Goal: Find specific fact: Find contact information

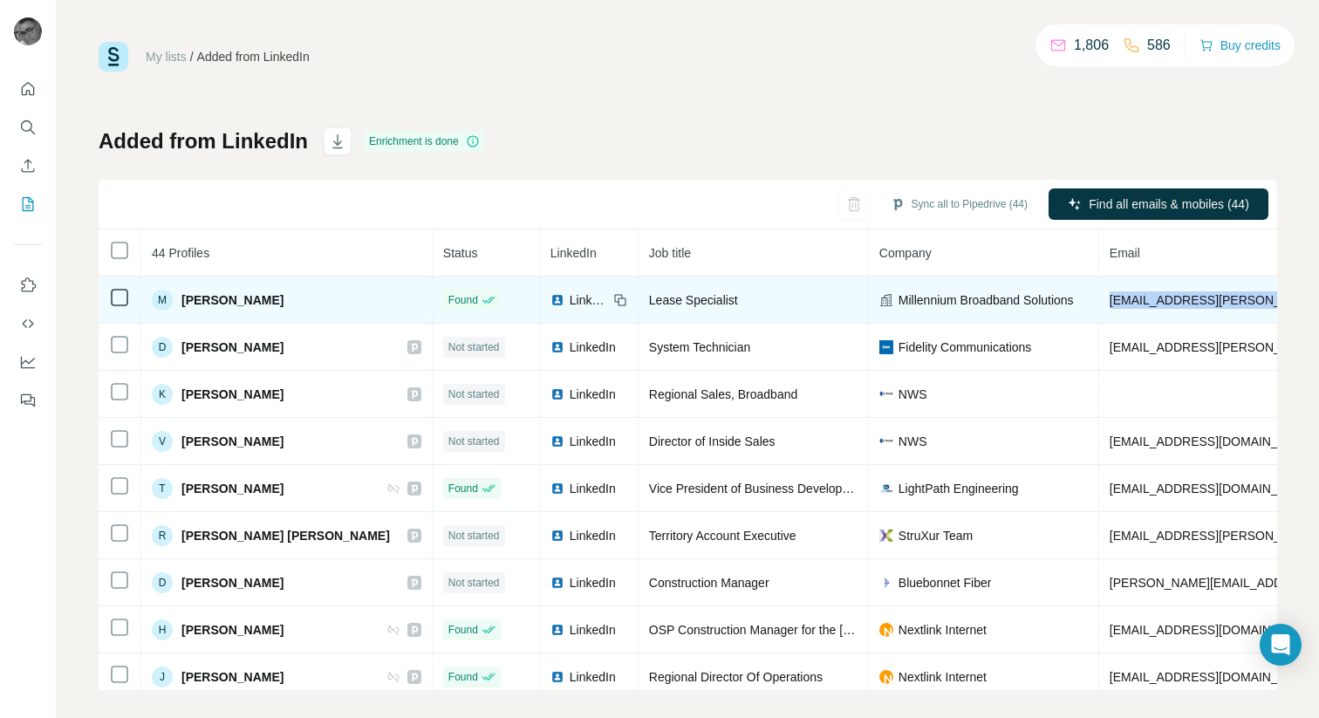
drag, startPoint x: 1019, startPoint y: 301, endPoint x: 1218, endPoint y: 294, distance: 199.0
click at [1218, 294] on tr "M [PERSON_NAME] Found LinkedIn Lease Specialist Millennium Broadband Solutions …" at bounding box center [1029, 300] width 1861 height 47
copy span "[EMAIL_ADDRESS][PERSON_NAME][DOMAIN_NAME]"
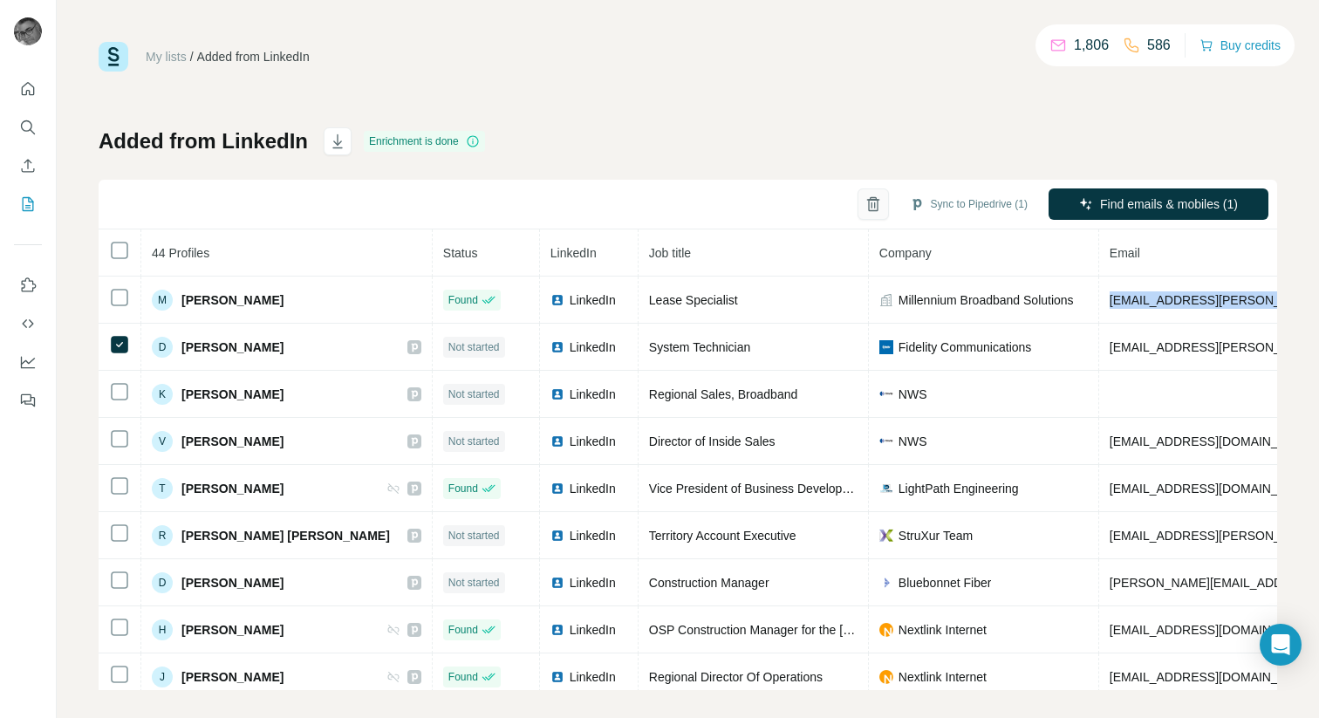
click at [866, 205] on icon "button" at bounding box center [873, 203] width 17 height 17
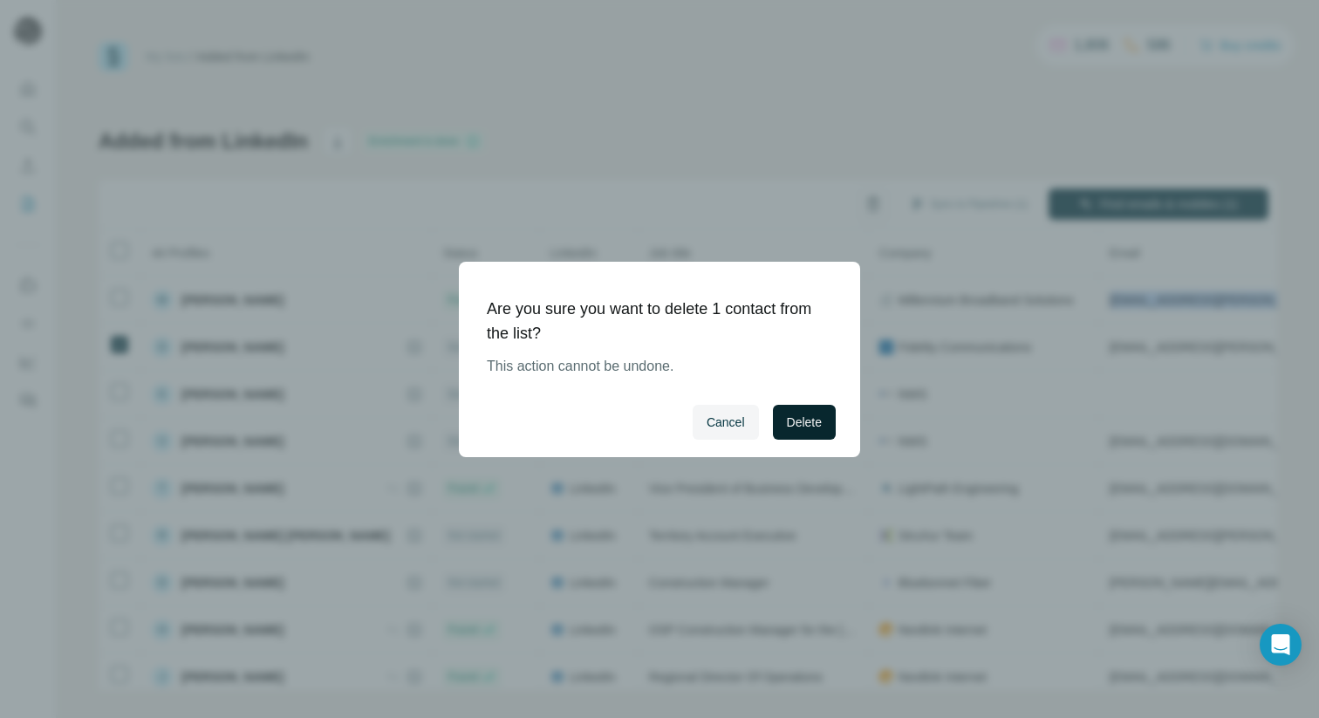
click at [816, 420] on span "Delete" at bounding box center [804, 421] width 35 height 17
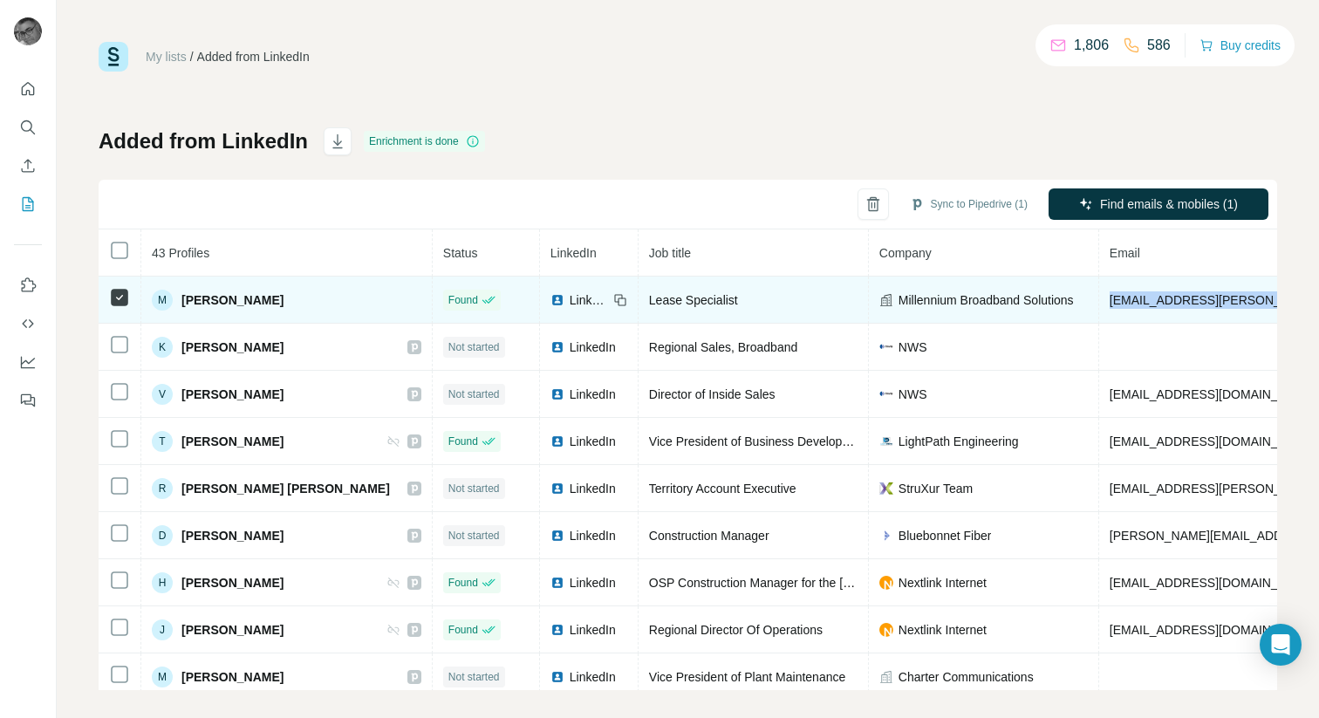
copy span "[EMAIL_ADDRESS][PERSON_NAME][DOMAIN_NAME]"
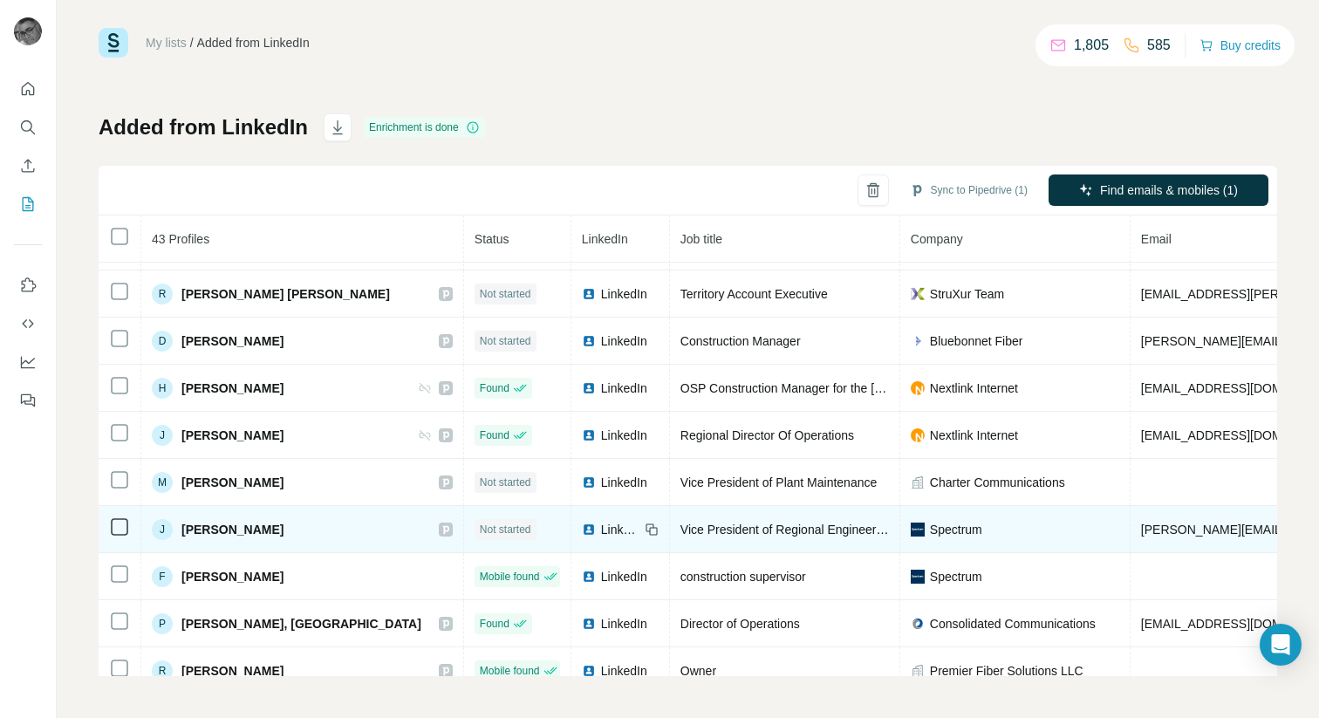
scroll to position [194, 0]
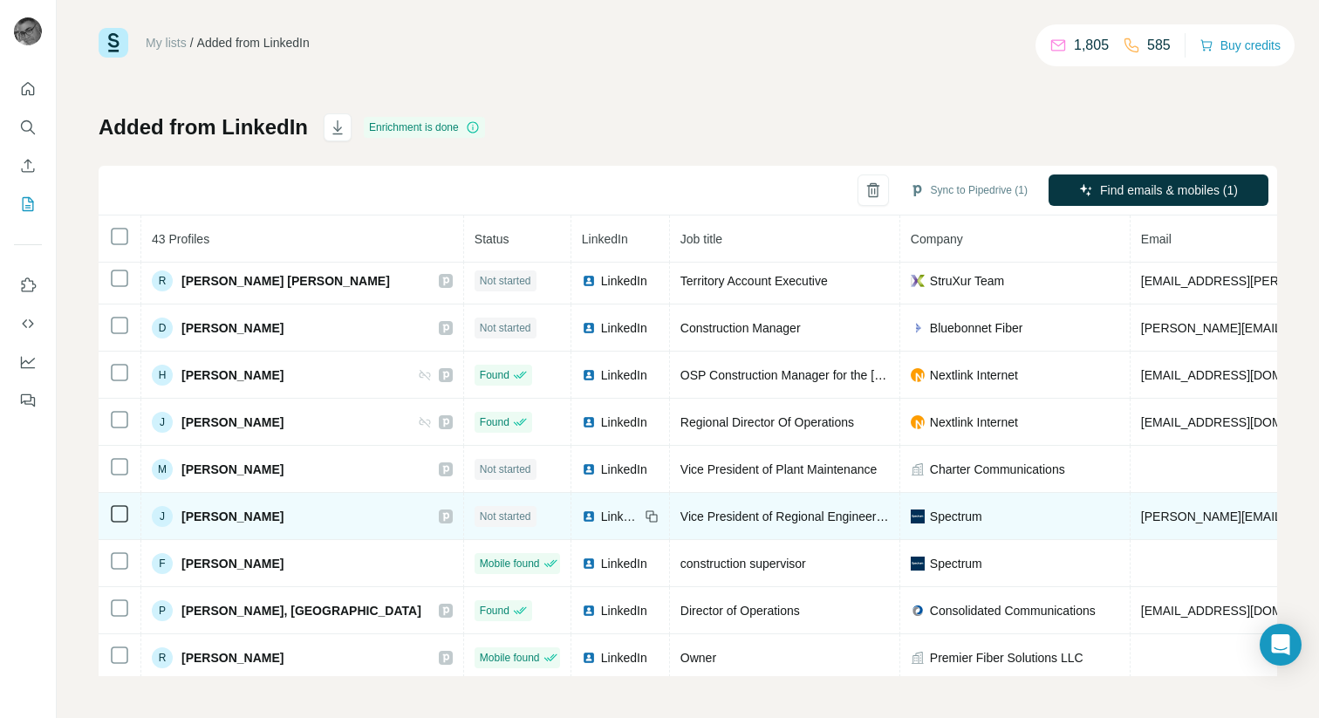
drag, startPoint x: 1016, startPoint y: 516, endPoint x: 1182, endPoint y: 515, distance: 165.7
copy span "[PERSON_NAME][EMAIL_ADDRESS][PERSON_NAME][DOMAIN_NAME]"
